Goal: Task Accomplishment & Management: Manage account settings

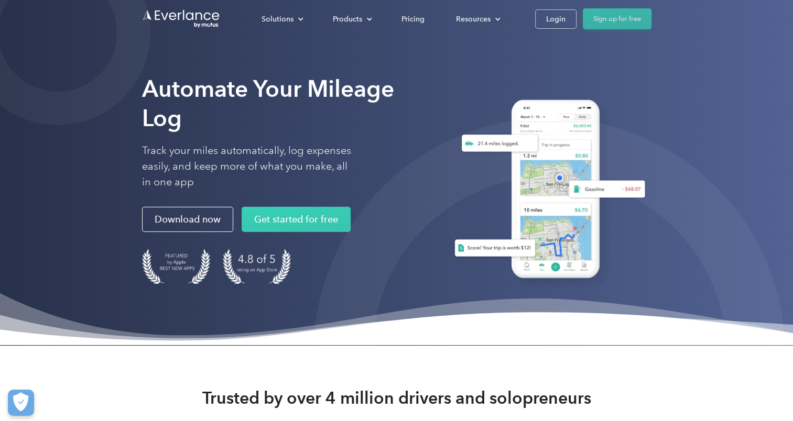
click at [606, 13] on link "Sign up for free" at bounding box center [617, 18] width 69 height 21
click at [564, 21] on div "Login" at bounding box center [555, 19] width 19 height 13
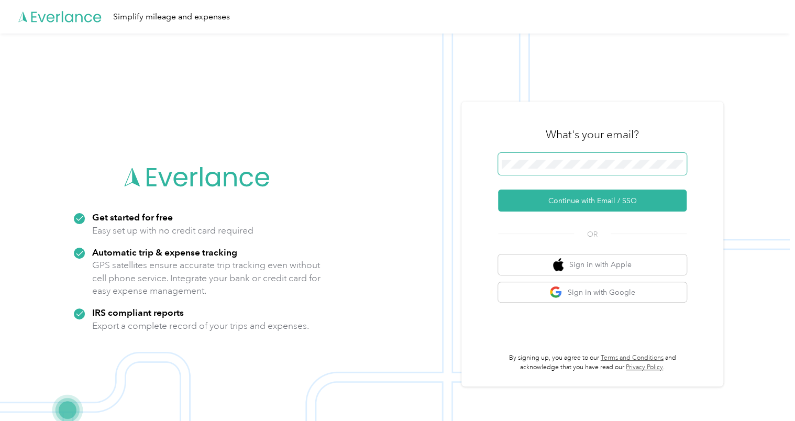
scroll to position [0, 11]
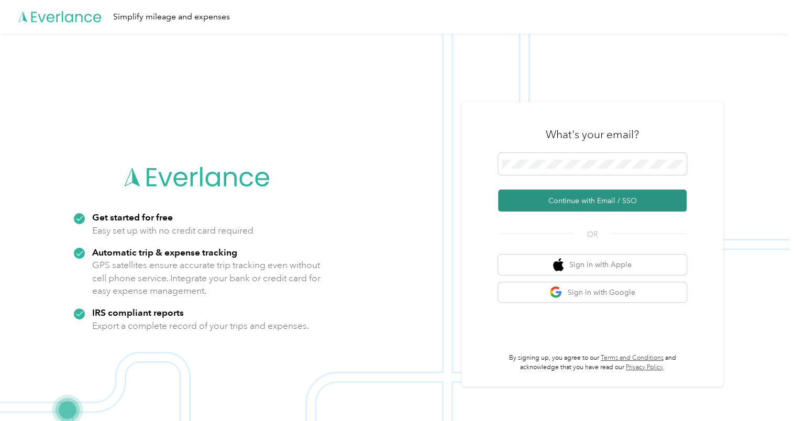
click at [615, 205] on button "Continue with Email / SSO" at bounding box center [592, 201] width 189 height 22
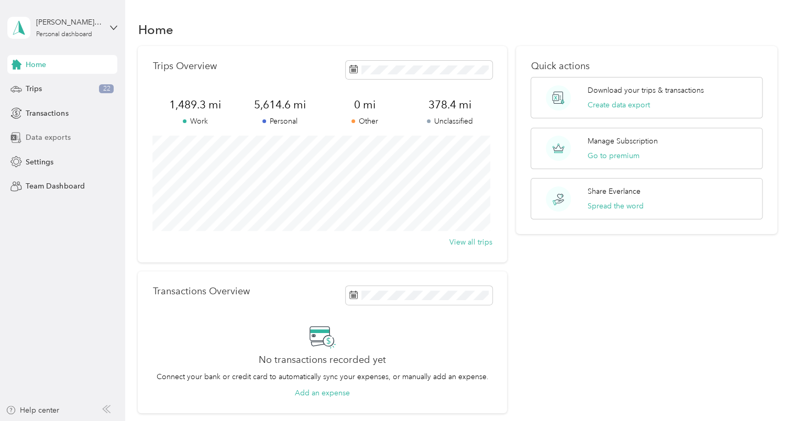
click at [52, 138] on span "Data exports" at bounding box center [48, 137] width 45 height 11
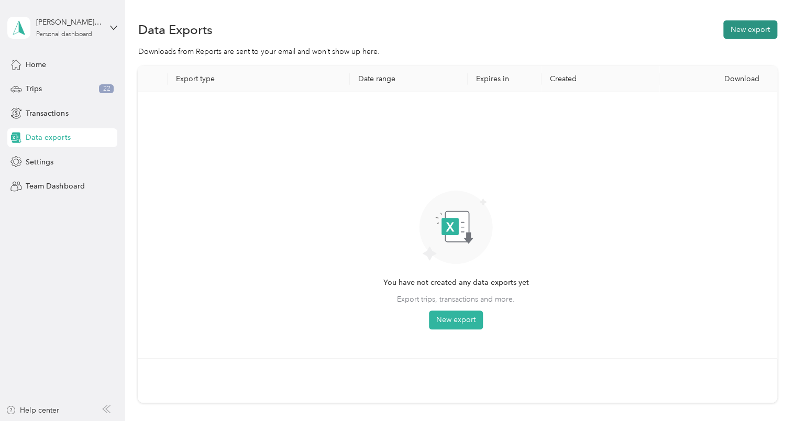
click at [758, 29] on button "New export" at bounding box center [750, 29] width 54 height 18
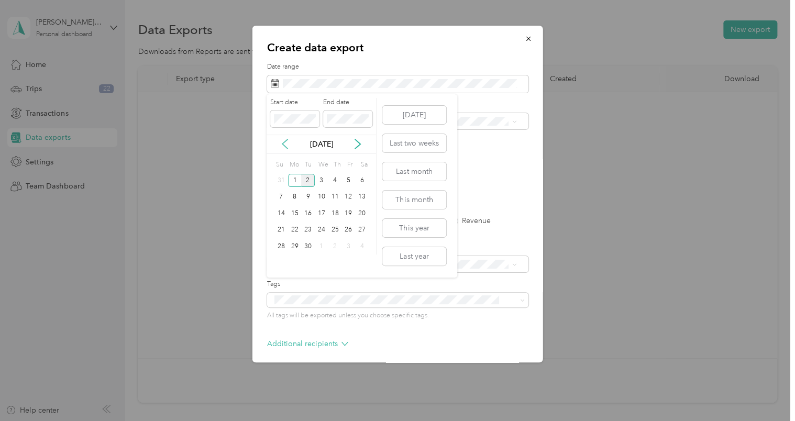
click at [283, 144] on icon at bounding box center [284, 143] width 5 height 9
click at [310, 141] on p "Aug 2025" at bounding box center [322, 144] width 44 height 11
click at [412, 172] on button "Last month" at bounding box center [414, 171] width 64 height 18
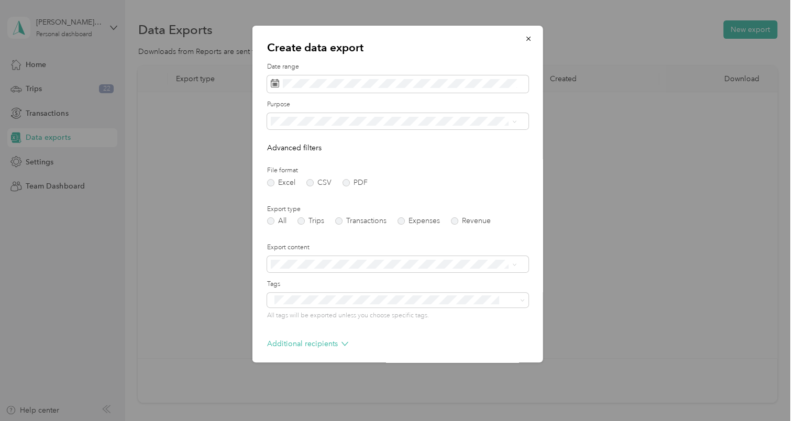
click at [329, 157] on div "Work" at bounding box center [393, 156] width 239 height 11
click at [302, 221] on label "Trips" at bounding box center [311, 220] width 27 height 7
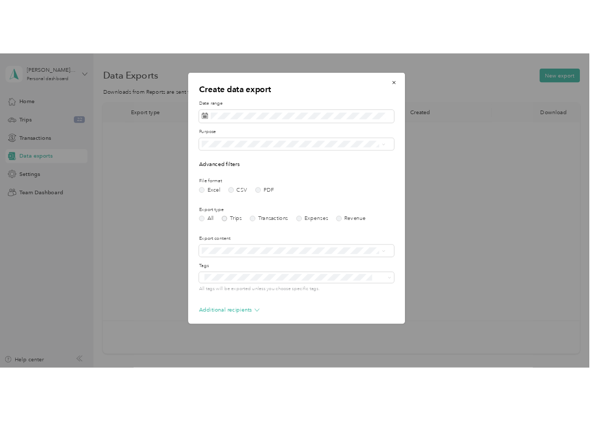
scroll to position [44, 0]
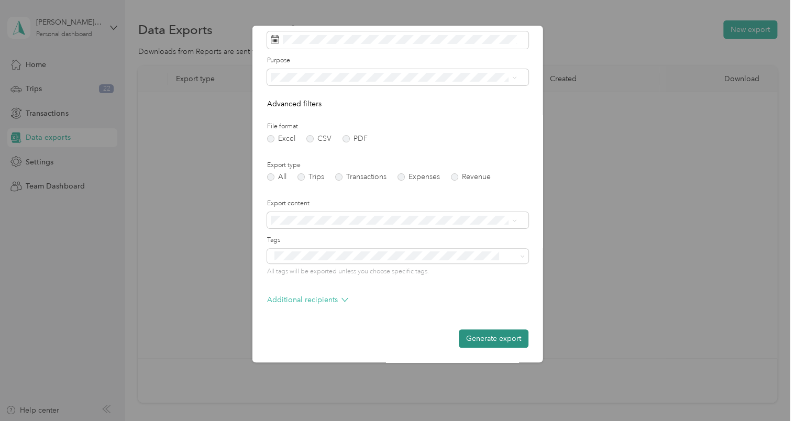
click at [484, 339] on button "Generate export" at bounding box center [494, 339] width 70 height 18
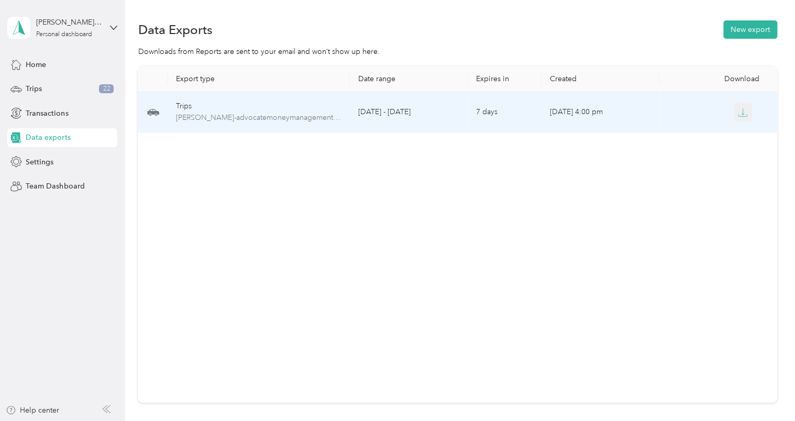
click at [744, 111] on icon "button" at bounding box center [742, 112] width 9 height 9
